Goal: Information Seeking & Learning: Learn about a topic

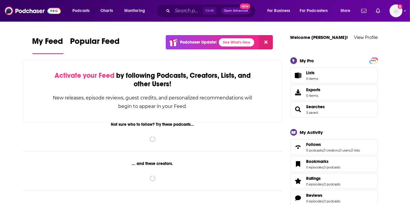
click at [194, 9] on input "Search podcasts, credits, & more..." at bounding box center [187, 10] width 30 height 9
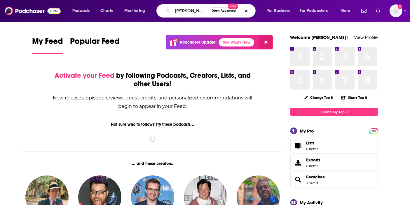
type input "[PERSON_NAME]"
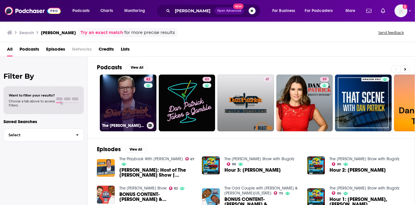
click at [126, 102] on link "82 The [PERSON_NAME] Show" at bounding box center [128, 102] width 57 height 57
